Goal: Book appointment/travel/reservation

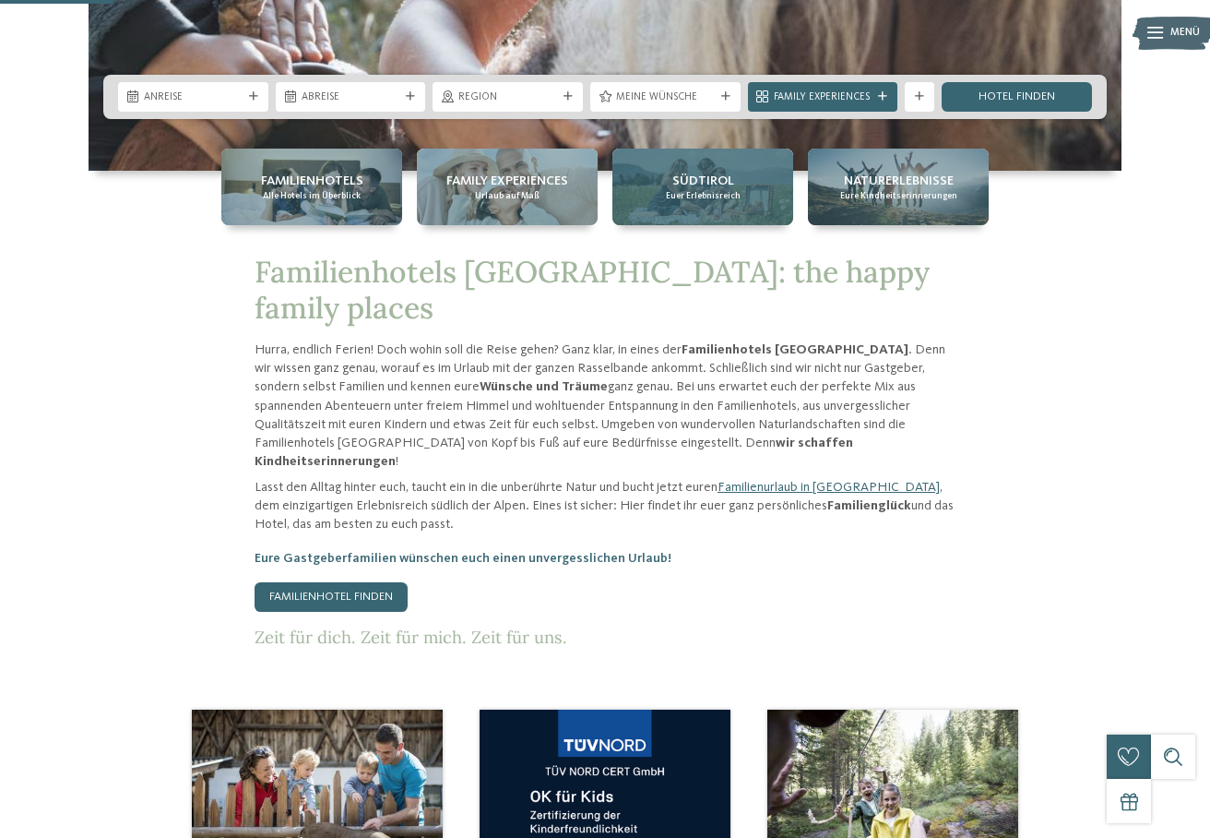
scroll to position [634, 0]
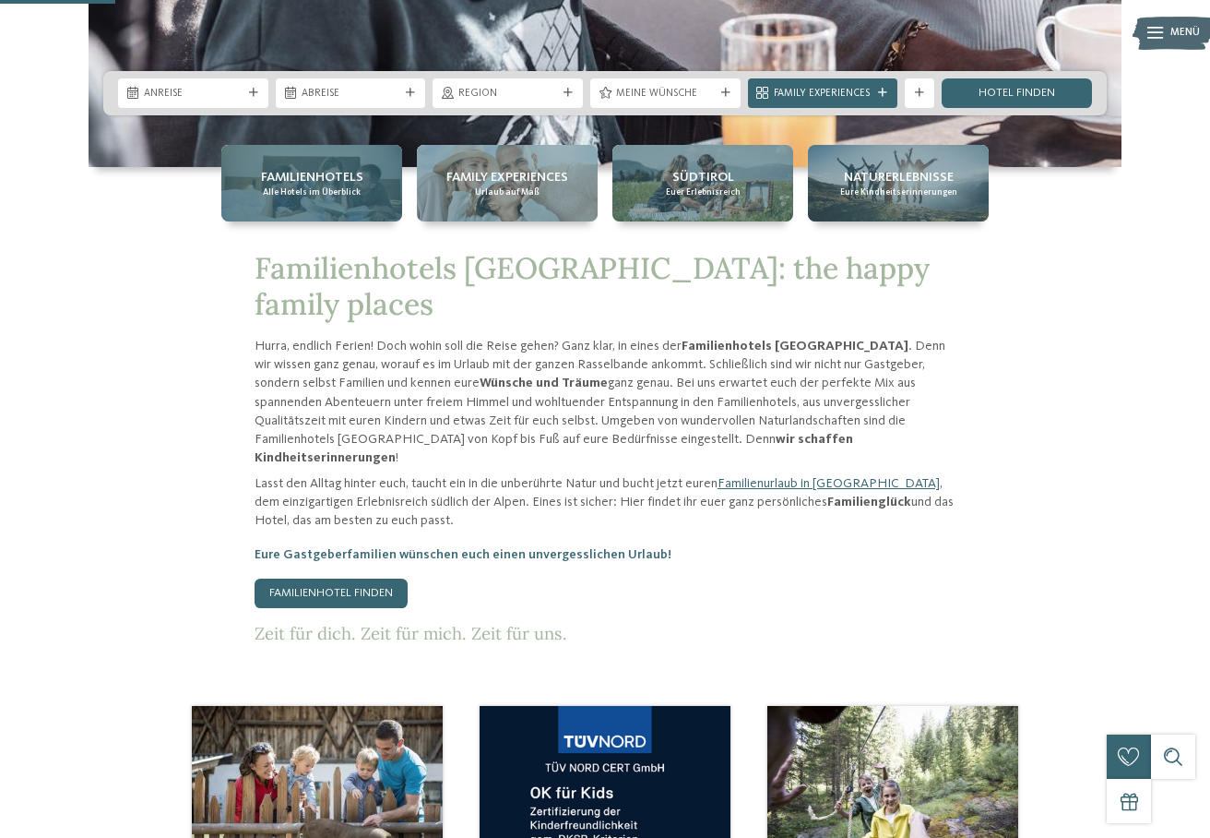
click at [311, 200] on div "Familienhotels Alle Hotels im Überblick" at bounding box center [311, 183] width 181 height 77
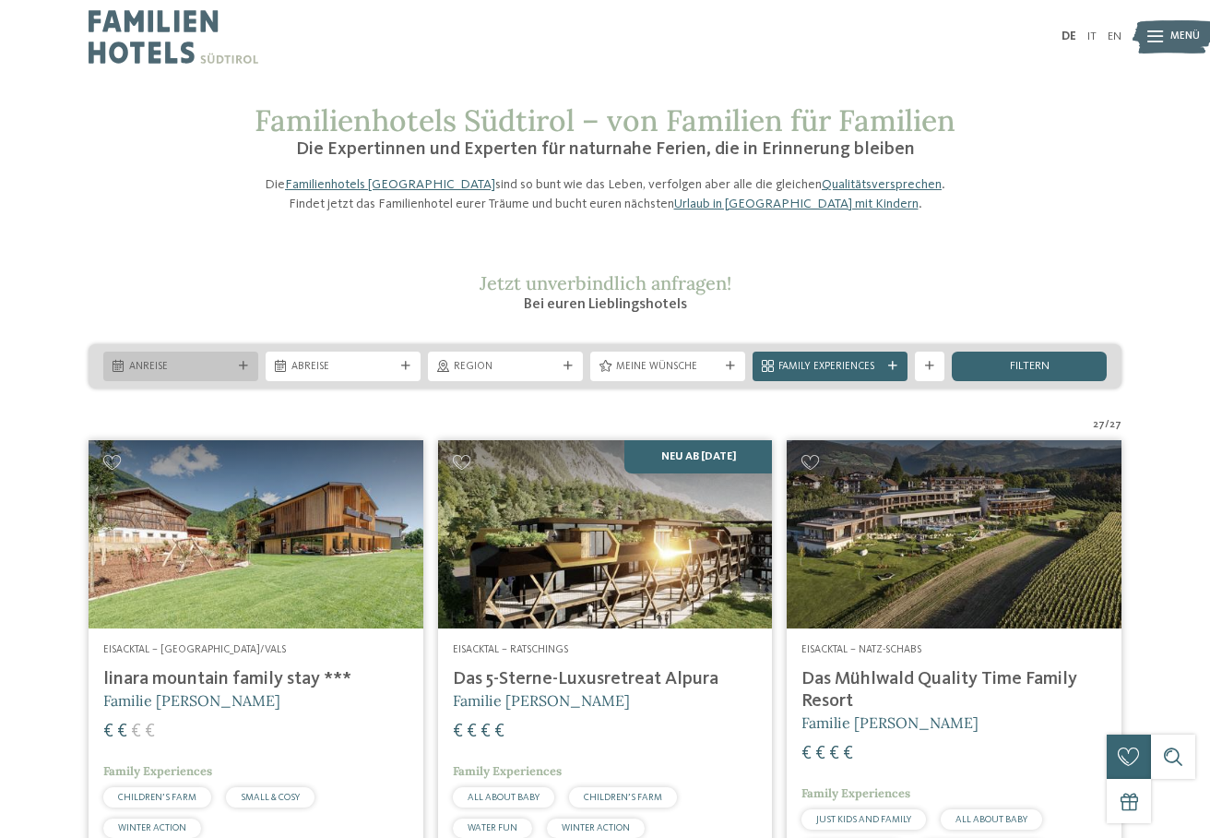
click at [223, 375] on span "Anreise" at bounding box center [180, 367] width 103 height 15
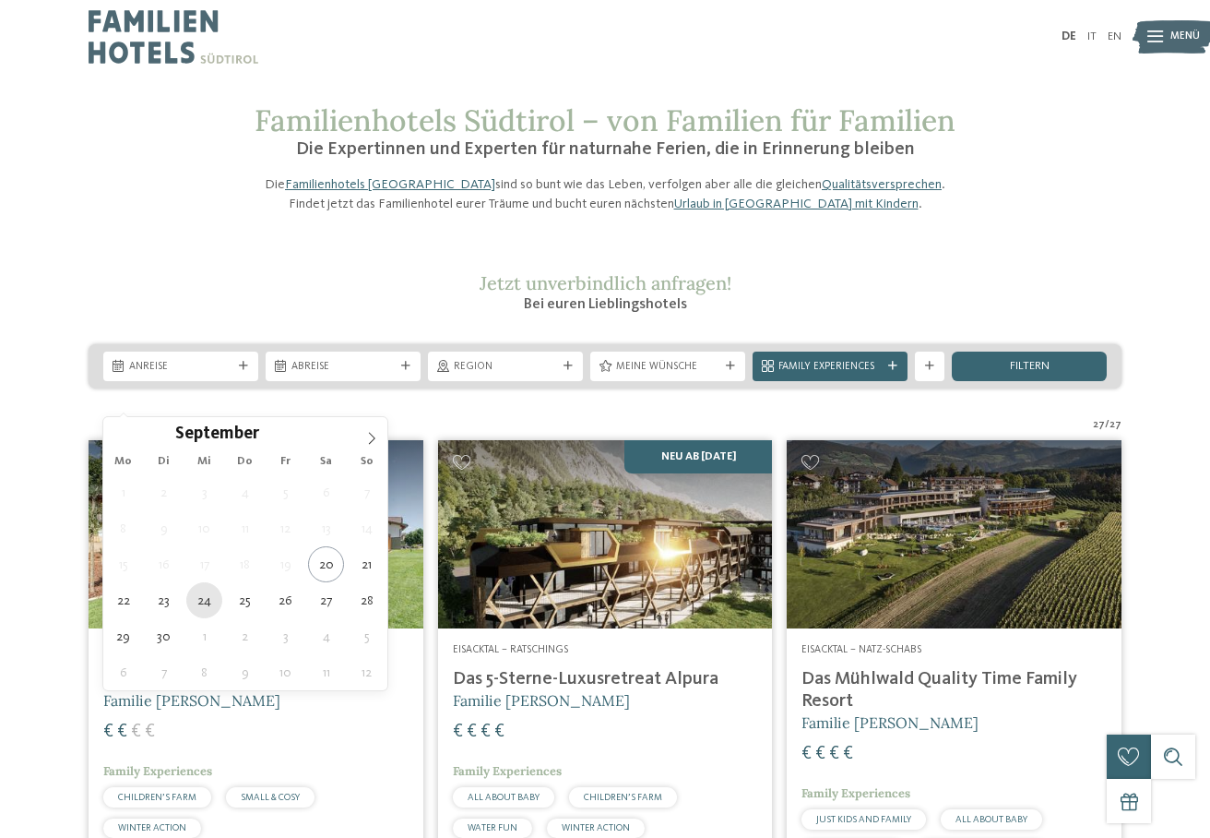
type div "[DATE]"
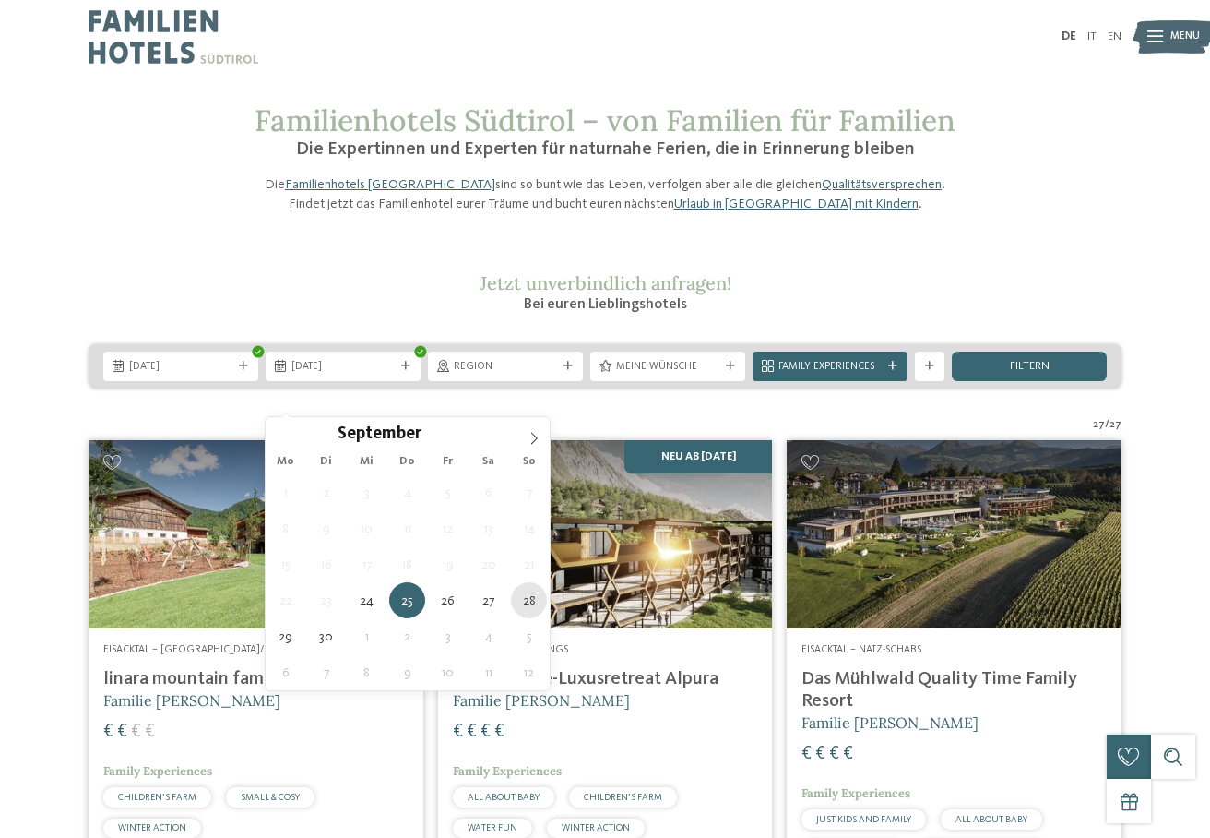
type div "[DATE]"
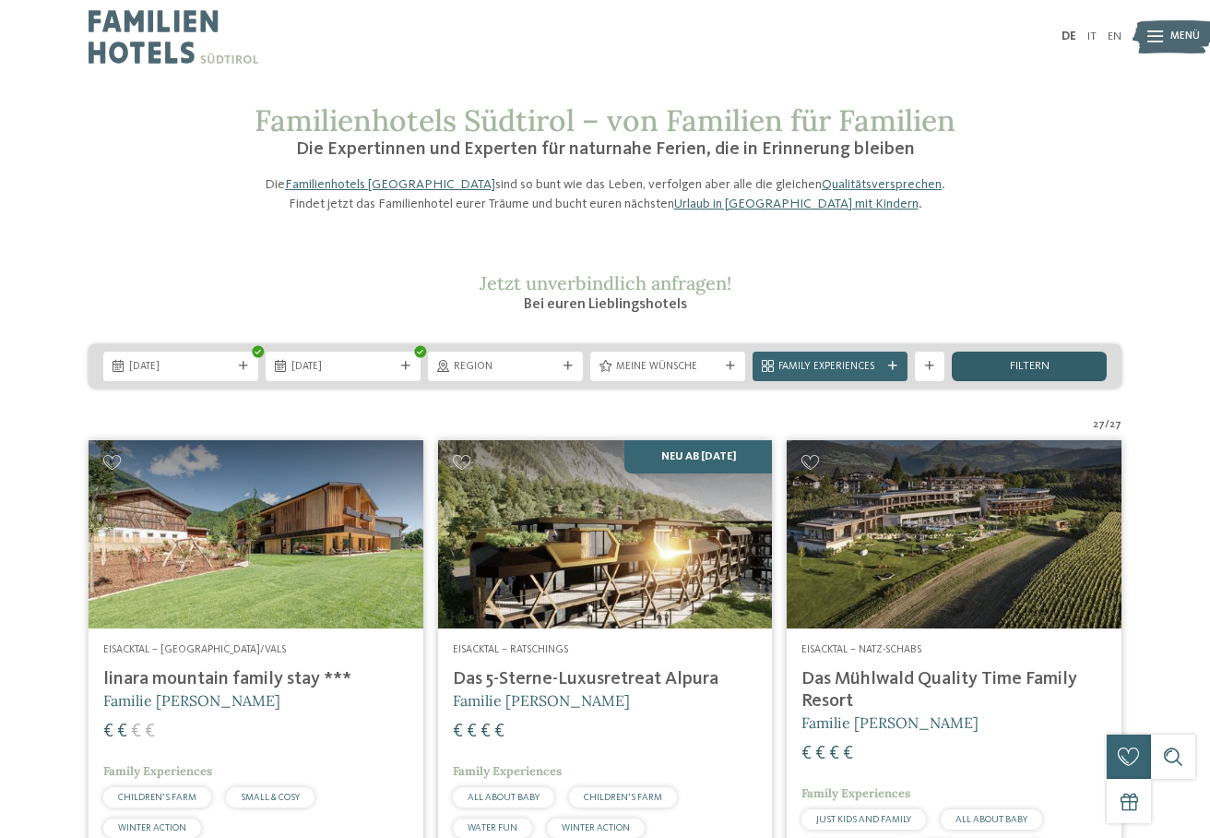
click at [1013, 373] on span "filtern" at bounding box center [1030, 367] width 40 height 12
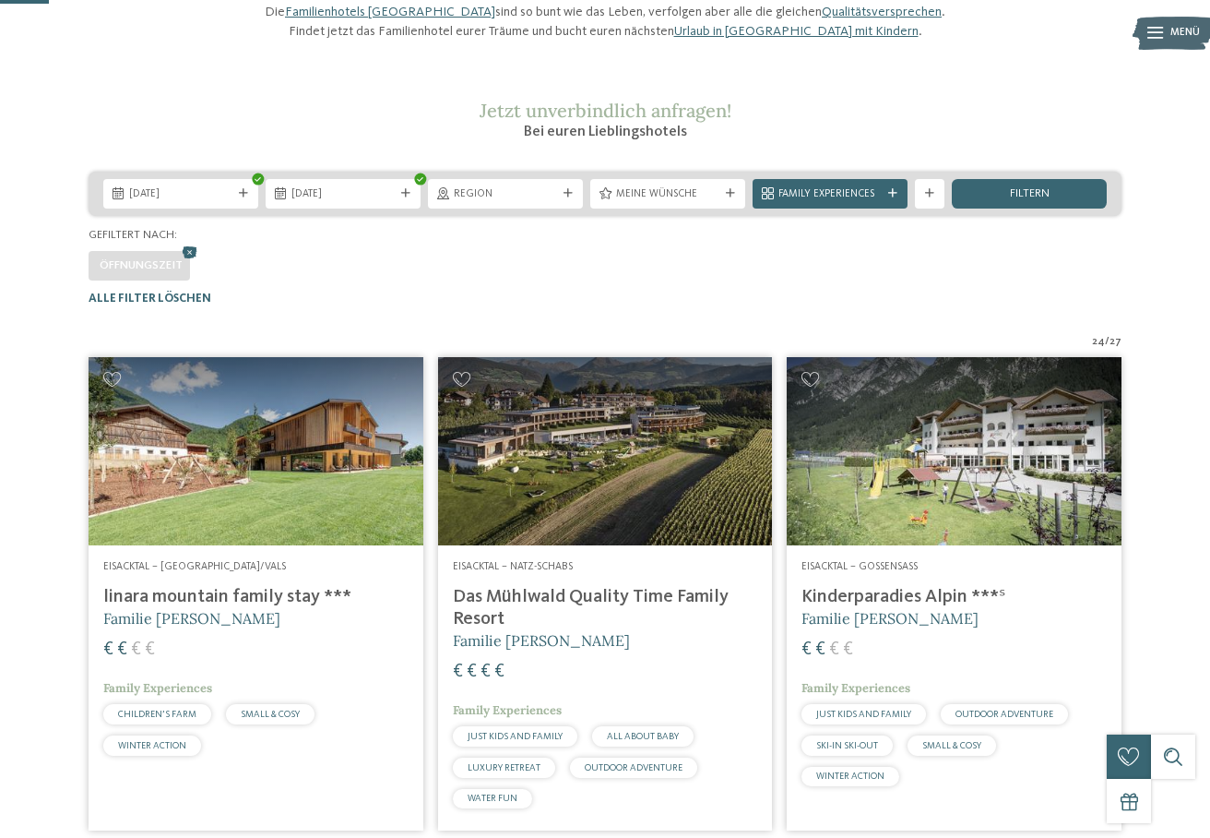
scroll to position [172, 0]
click at [193, 263] on icon at bounding box center [190, 253] width 22 height 19
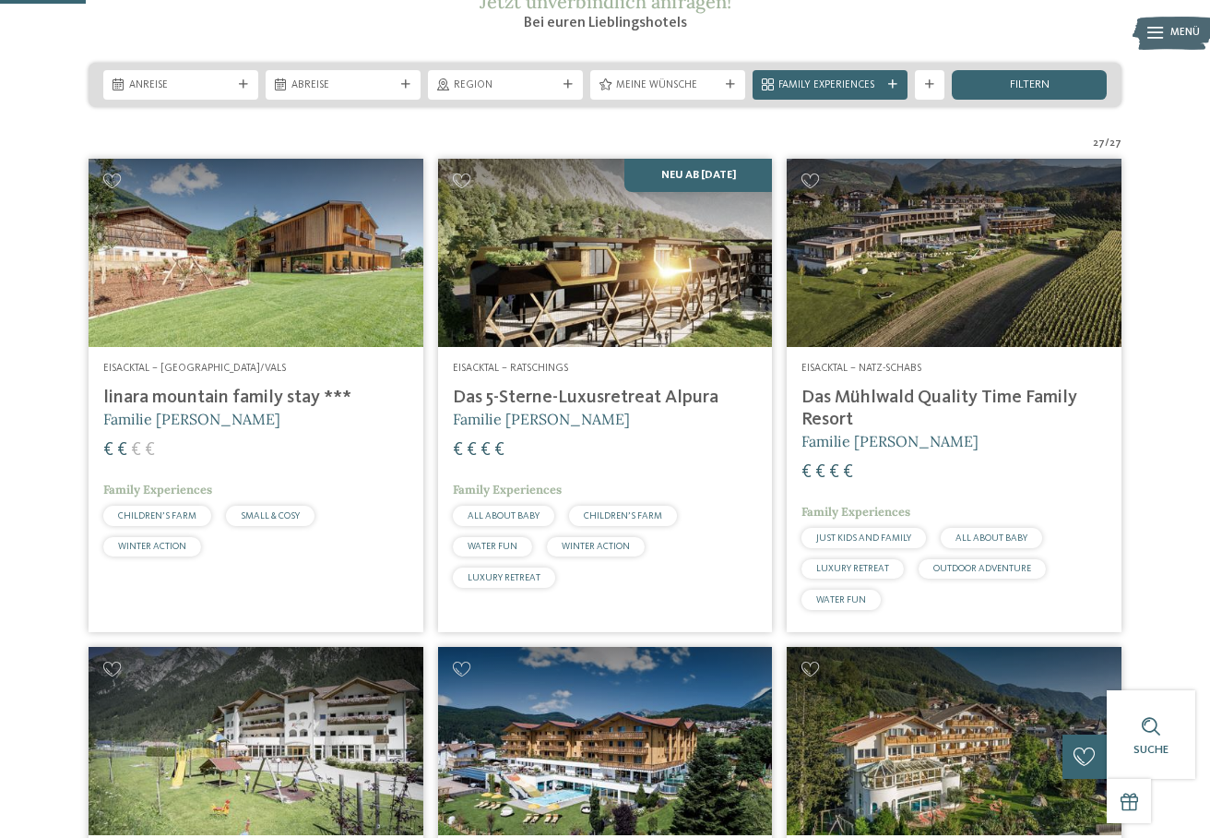
scroll to position [277, 0]
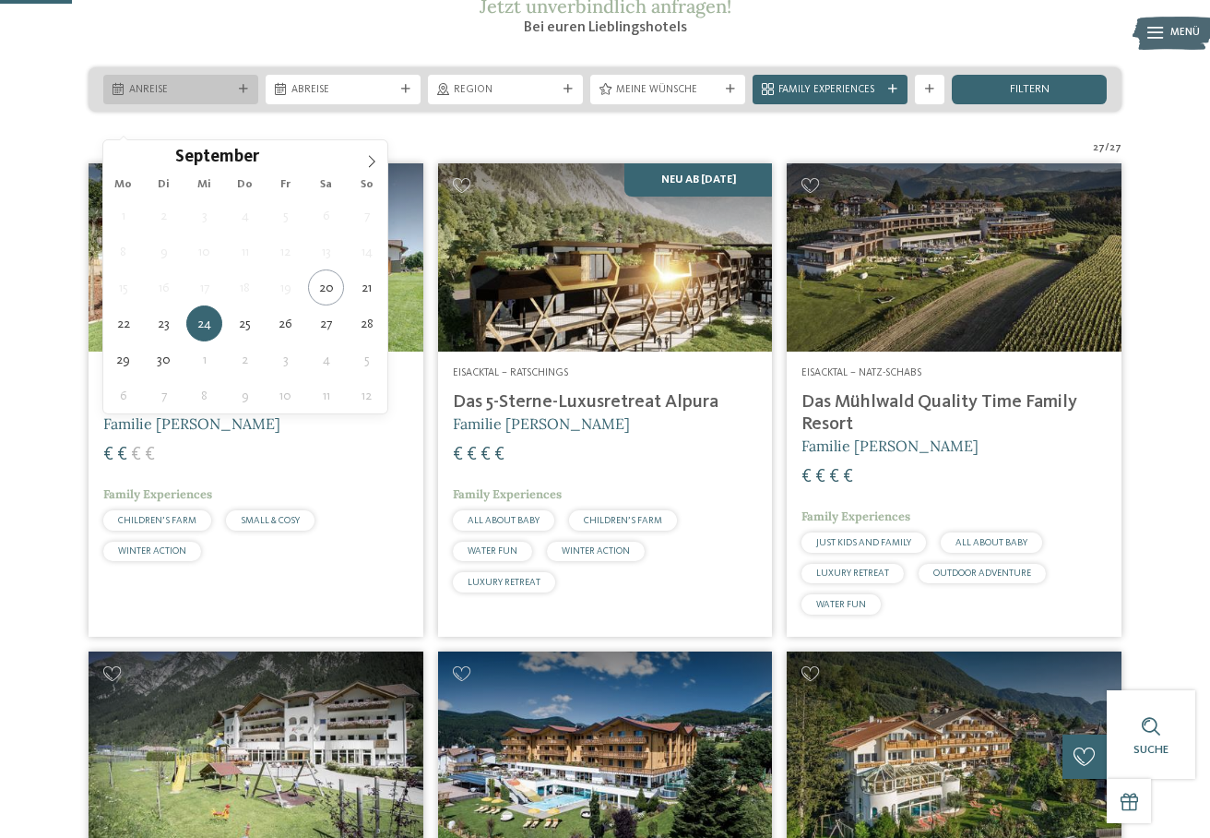
click at [174, 97] on div "Anreise" at bounding box center [180, 89] width 111 height 16
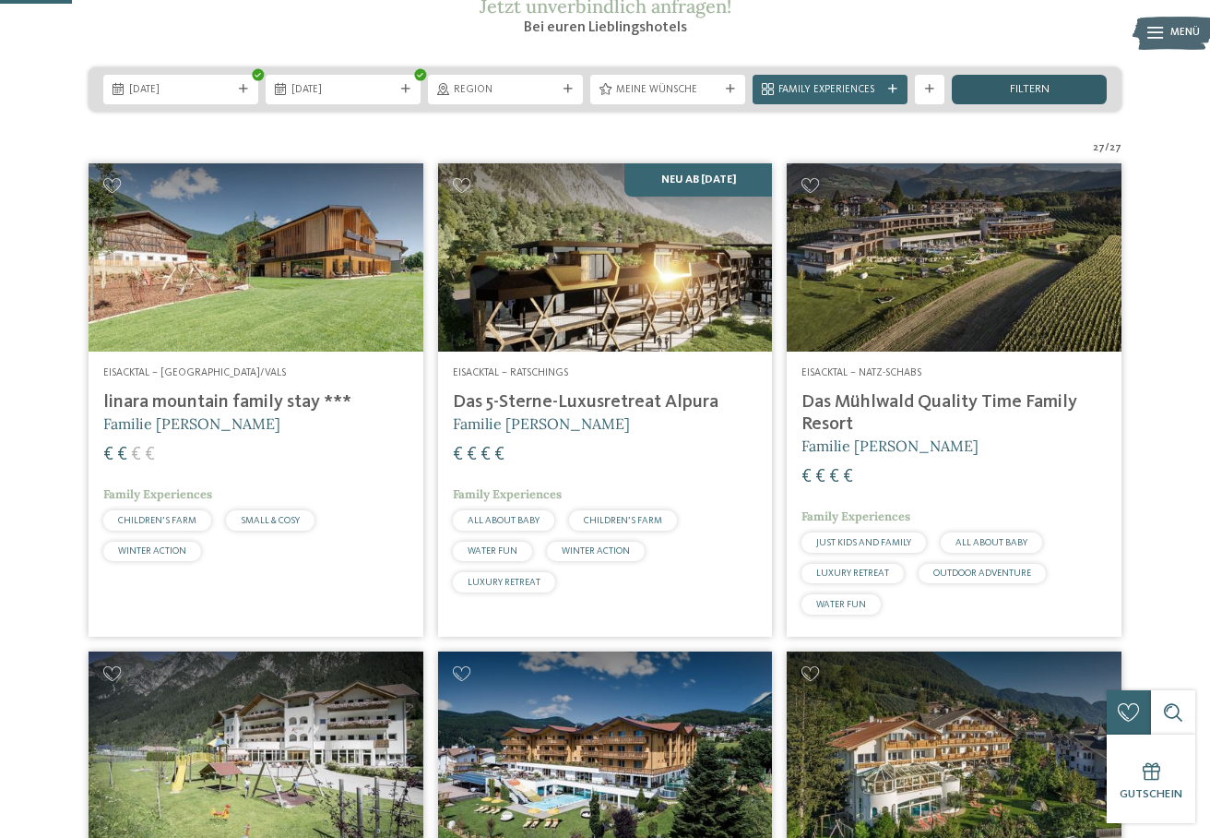
click at [988, 104] on div "filtern" at bounding box center [1029, 90] width 155 height 30
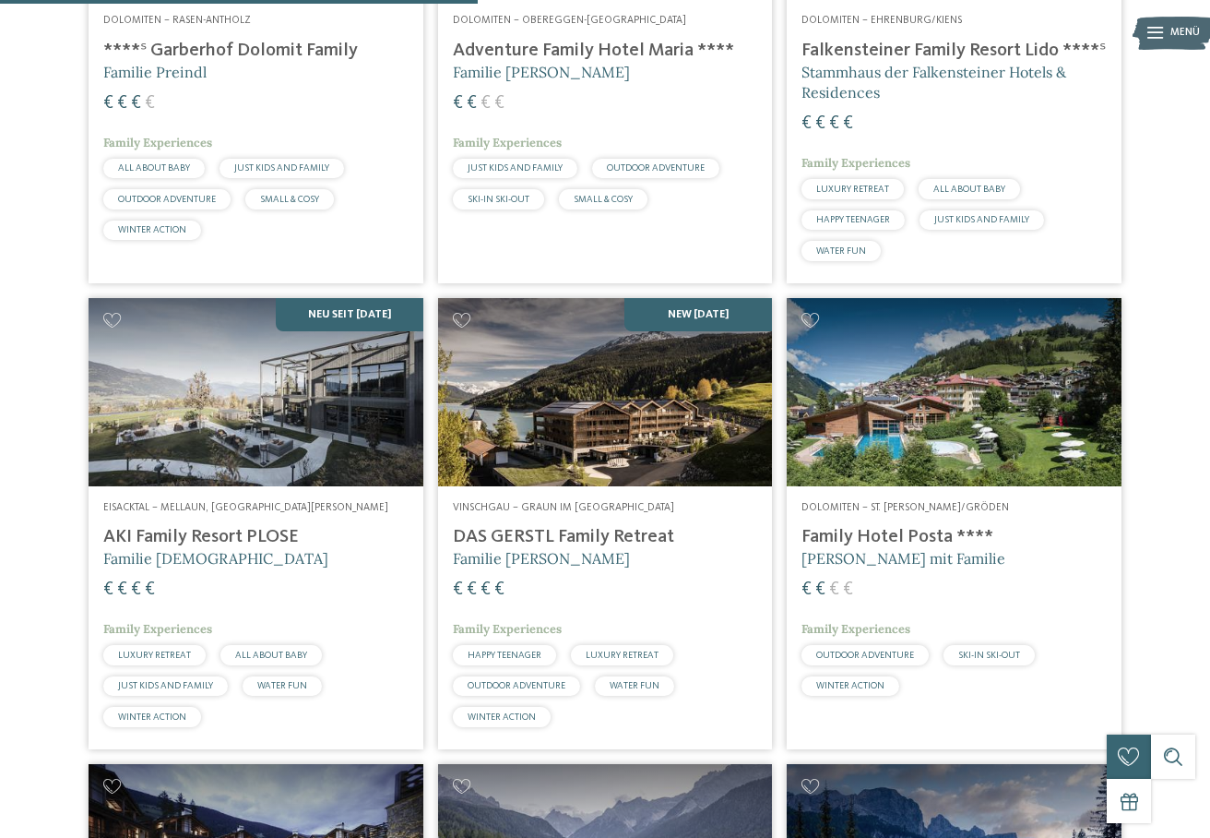
scroll to position [1692, 0]
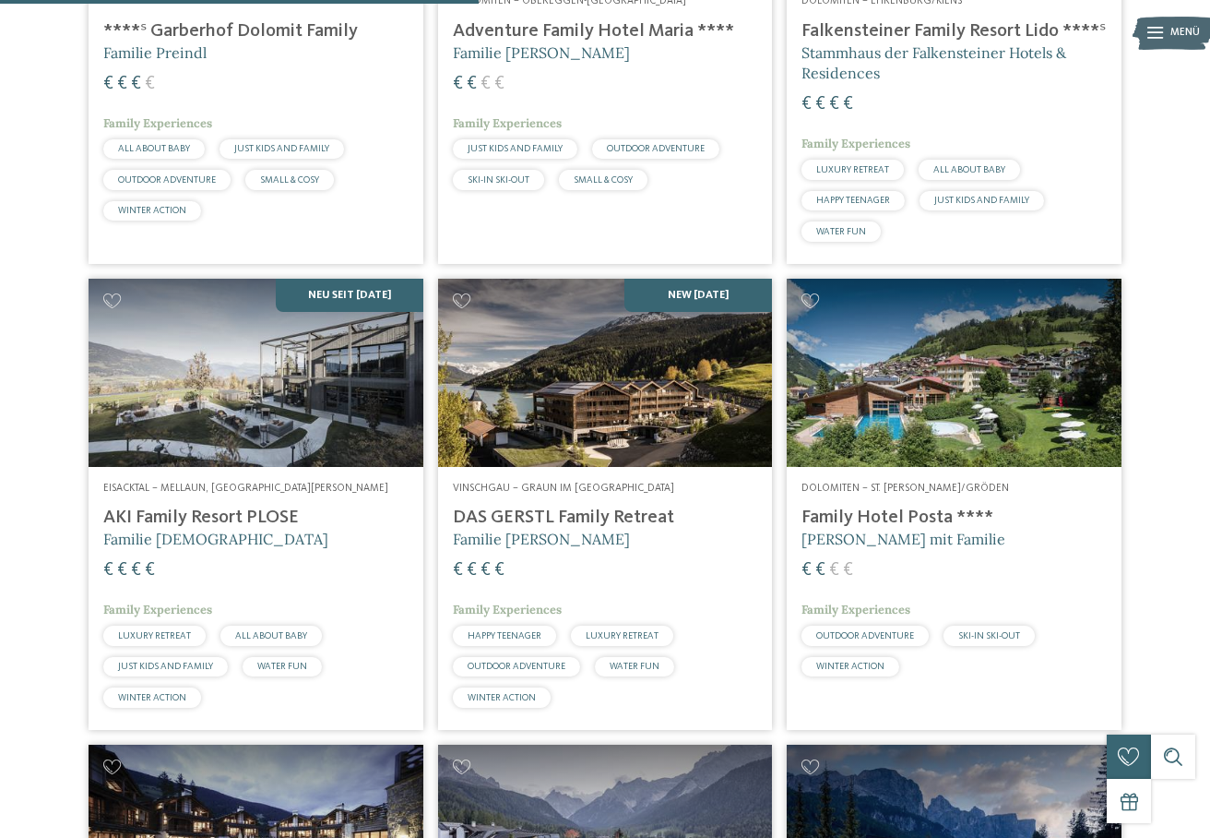
click at [615, 461] on img at bounding box center [605, 373] width 335 height 188
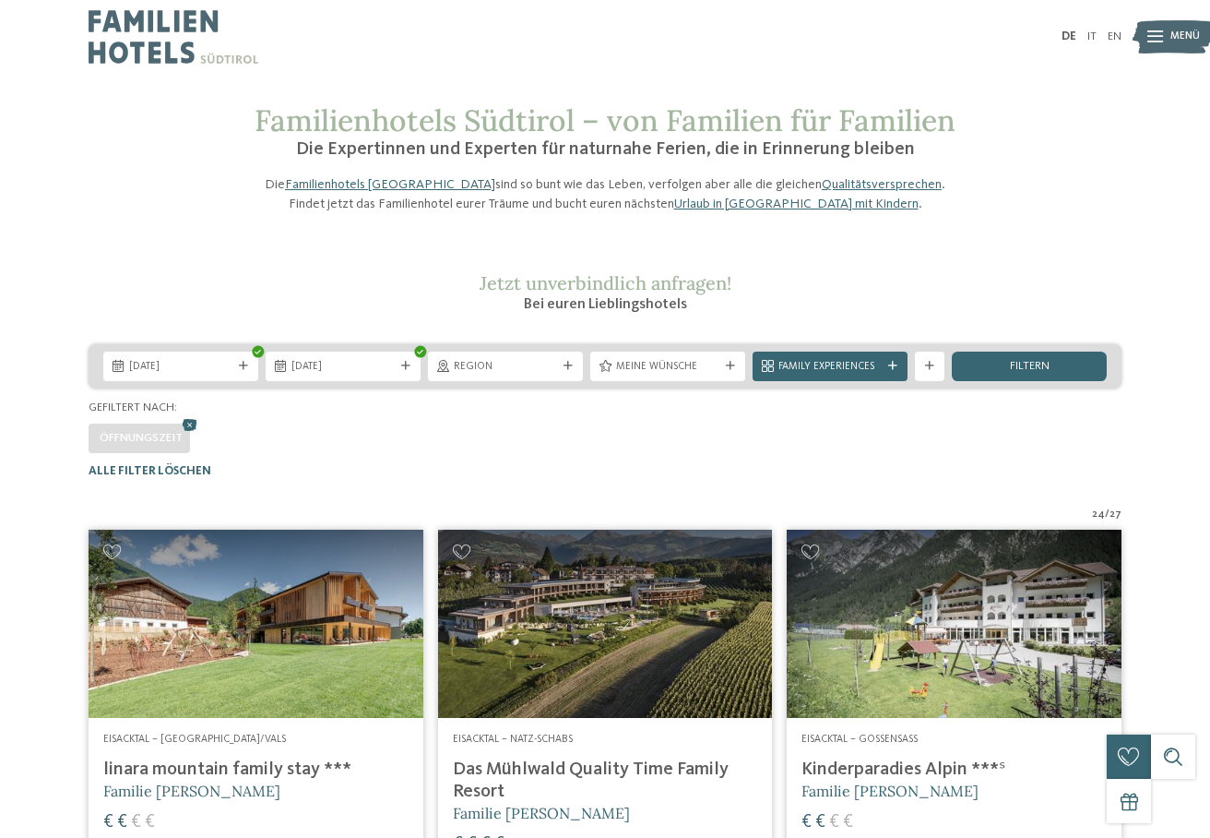
scroll to position [0, 0]
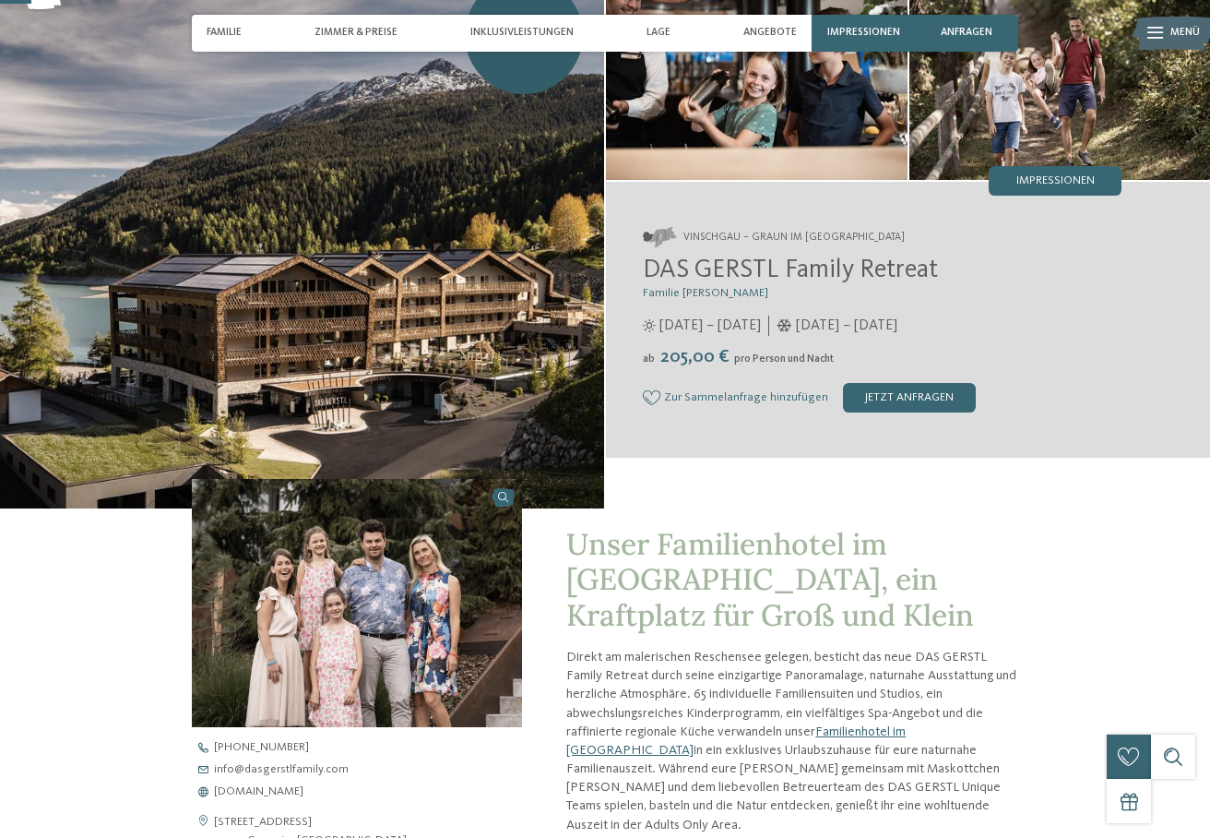
scroll to position [136, 0]
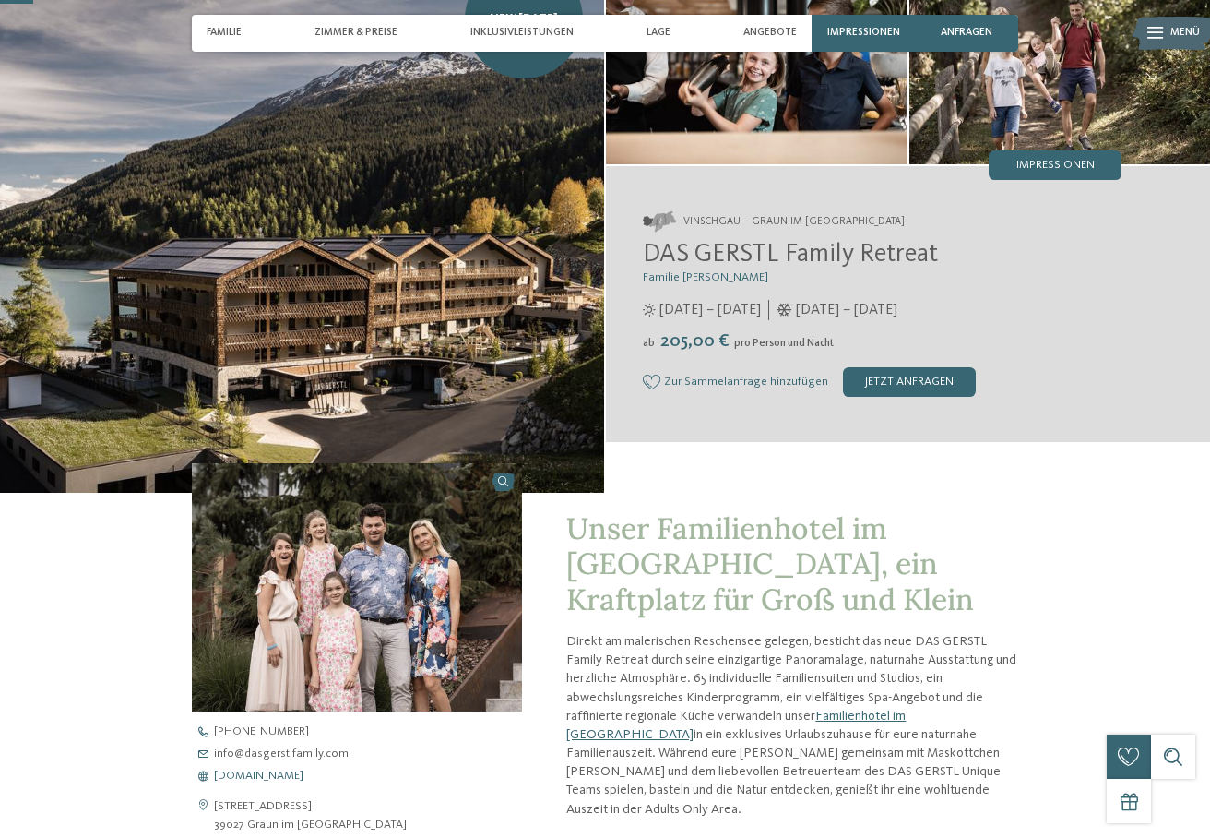
click at [304, 771] on span "www.dasgerstlfamily.com" at bounding box center [258, 776] width 89 height 12
